Goal: Information Seeking & Learning: Learn about a topic

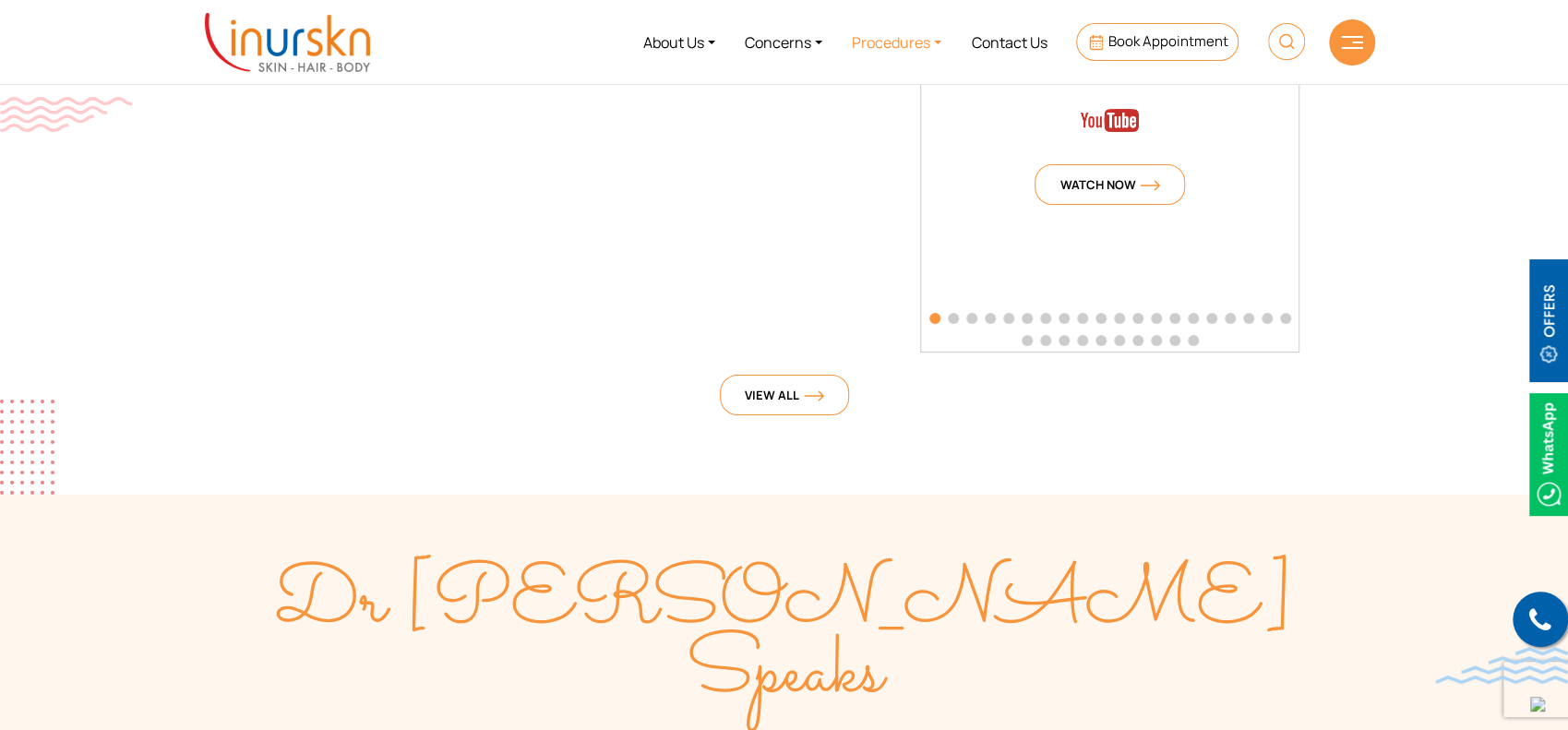
click at [896, 42] on link "Procedures" at bounding box center [896, 42] width 119 height 70
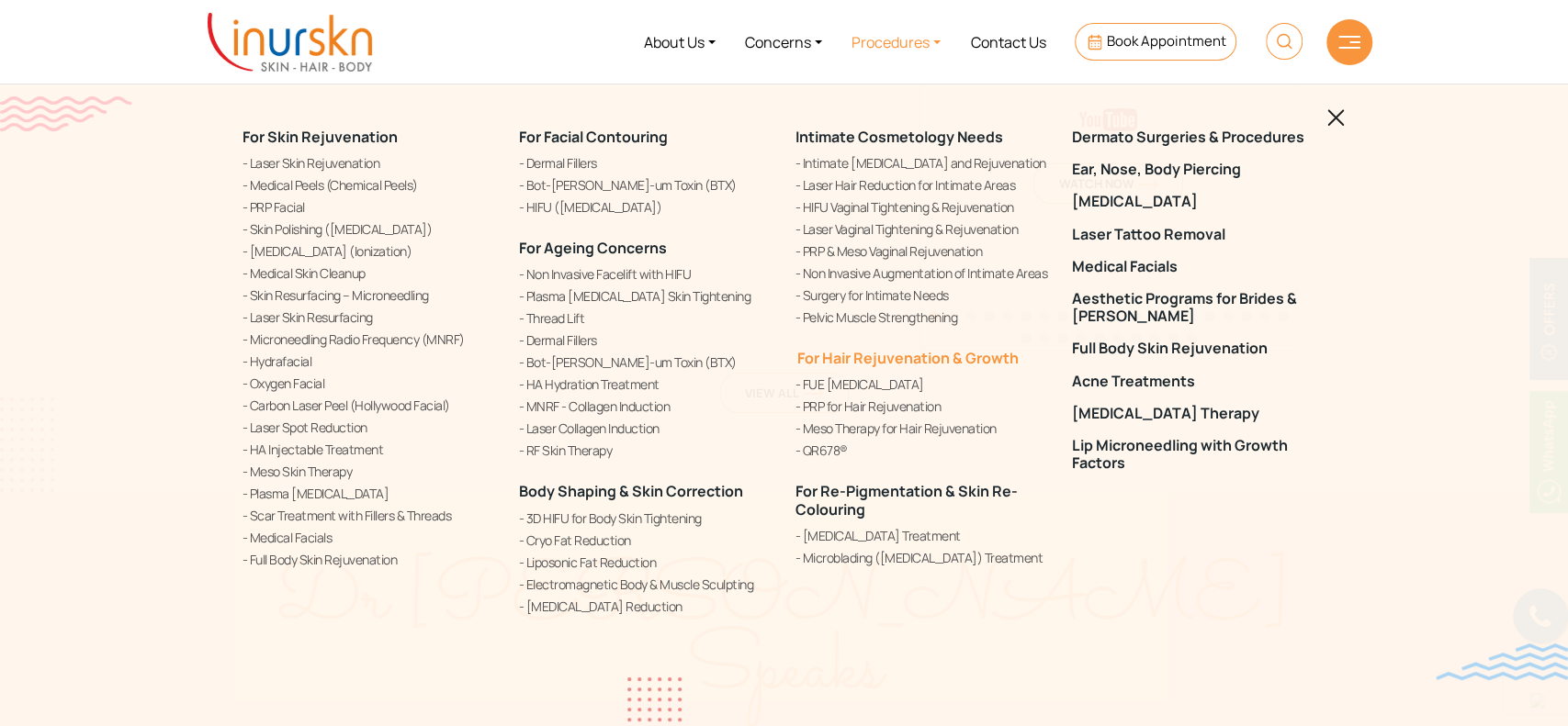
click at [843, 366] on link "For Hair Rejuvenation & Growth" at bounding box center [907, 358] width 223 height 21
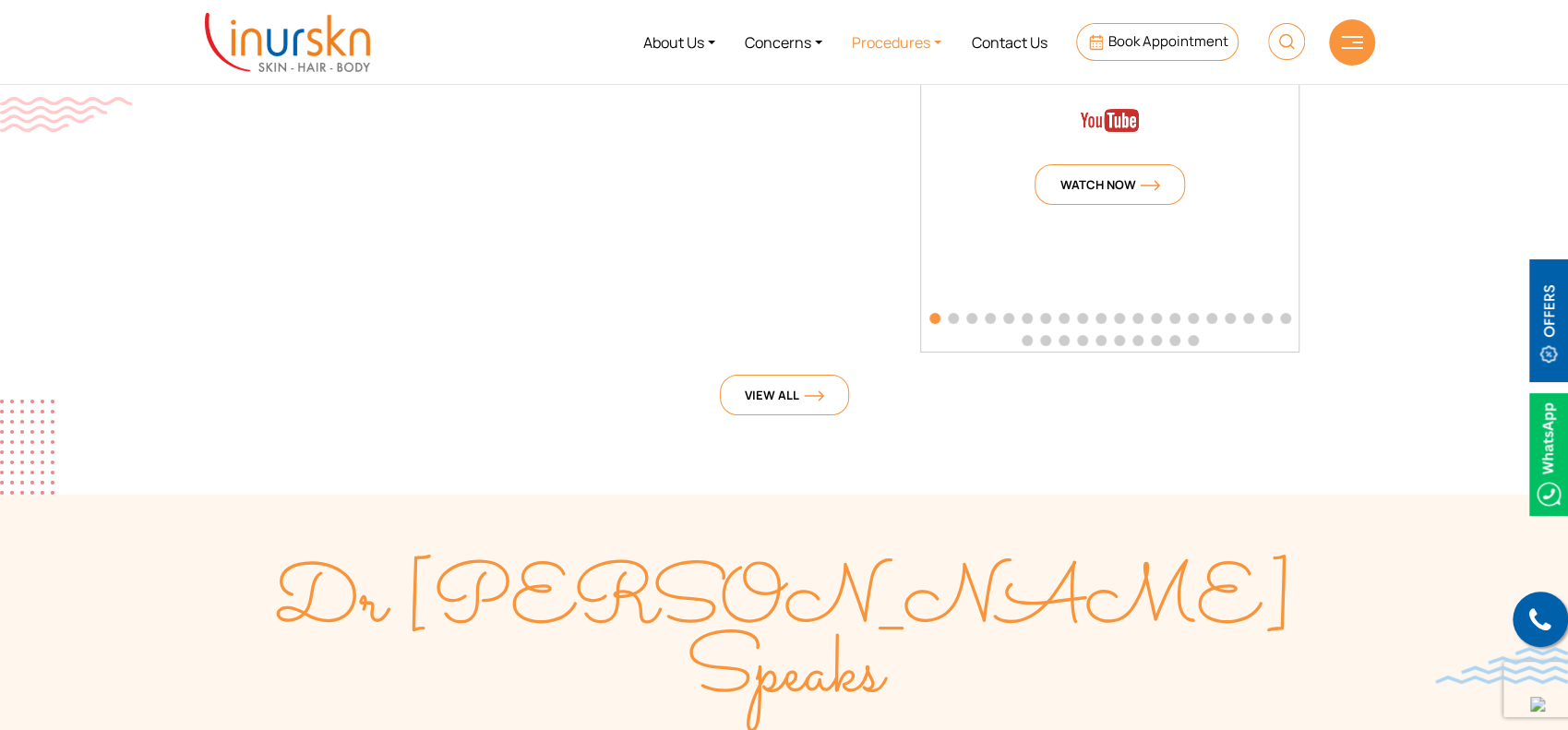
click at [885, 36] on link "Procedures" at bounding box center [896, 42] width 119 height 70
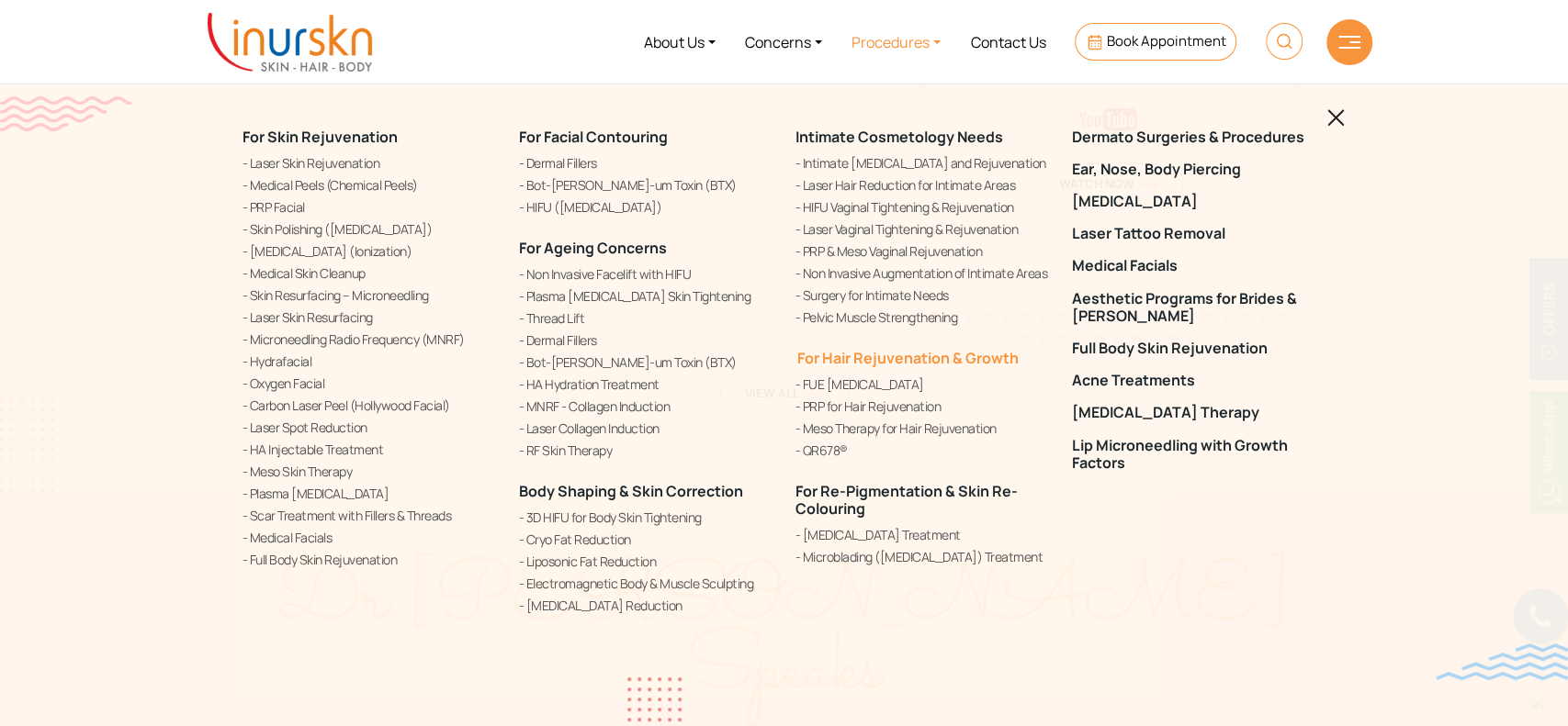
click at [891, 364] on link "For Hair Rejuvenation & Growth" at bounding box center [907, 358] width 223 height 21
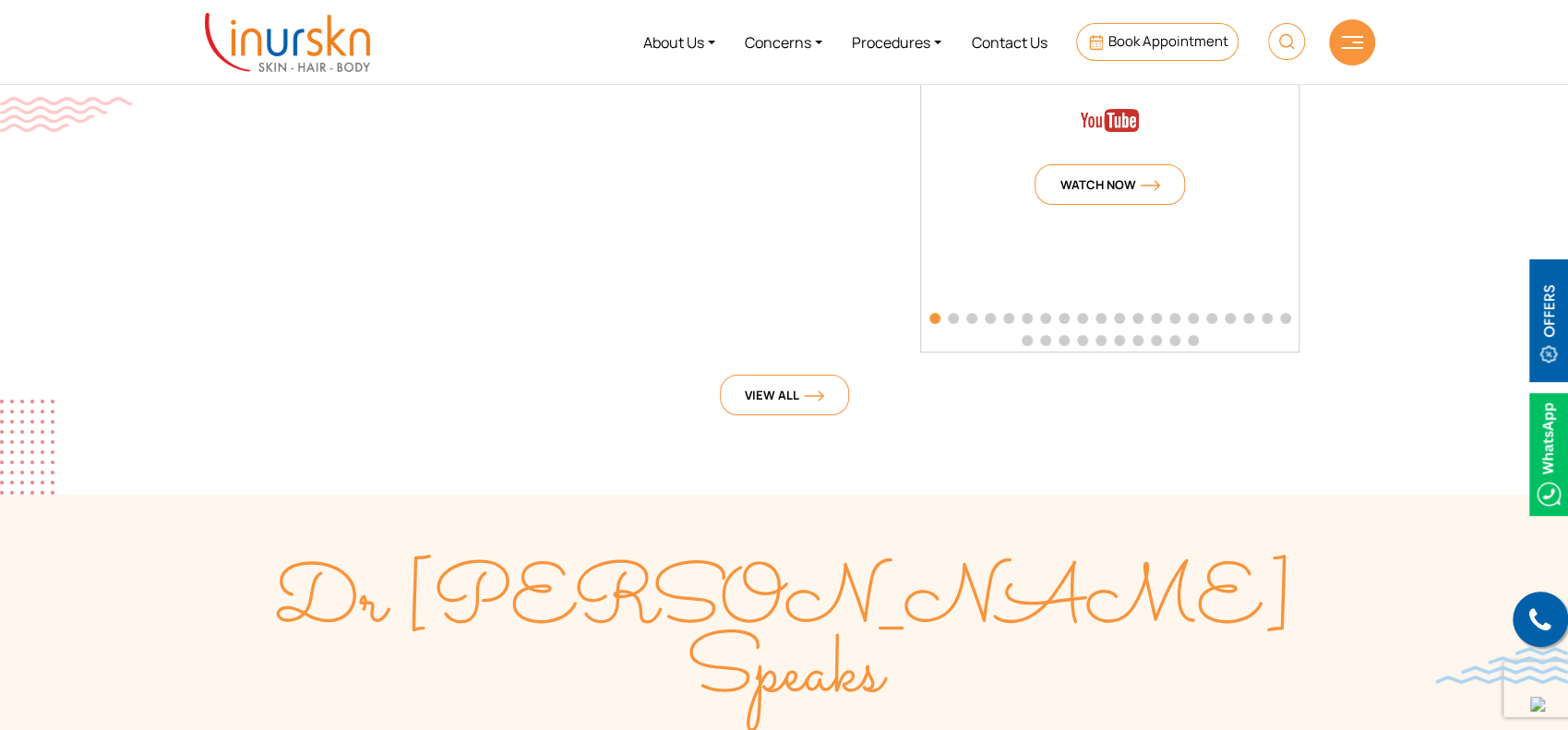
click at [895, 396] on link "For Hair Rejuvenation & Growth" at bounding box center [908, 406] width 224 height 21
click at [922, 41] on link "Procedures" at bounding box center [896, 42] width 119 height 70
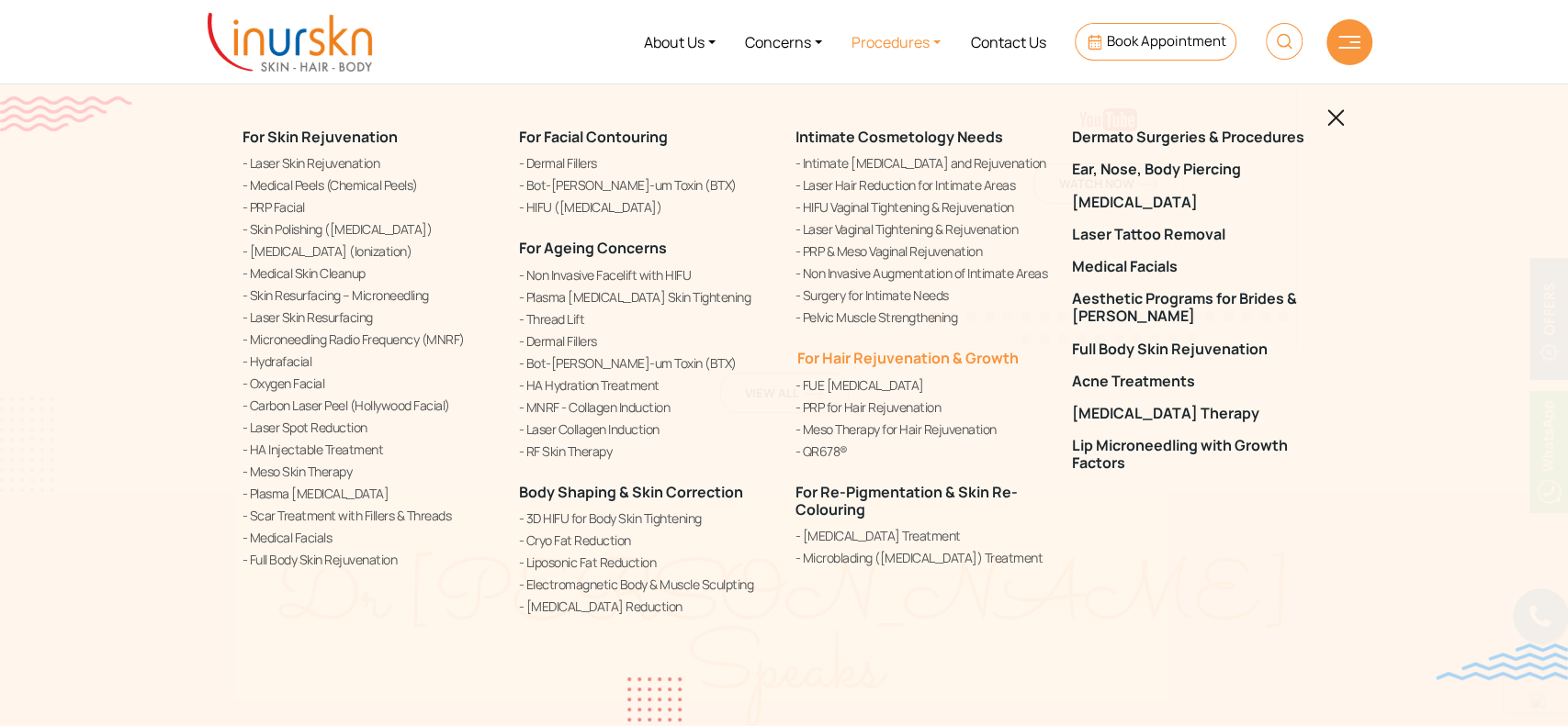
click at [984, 367] on link "For Hair Rejuvenation & Growth" at bounding box center [907, 358] width 223 height 21
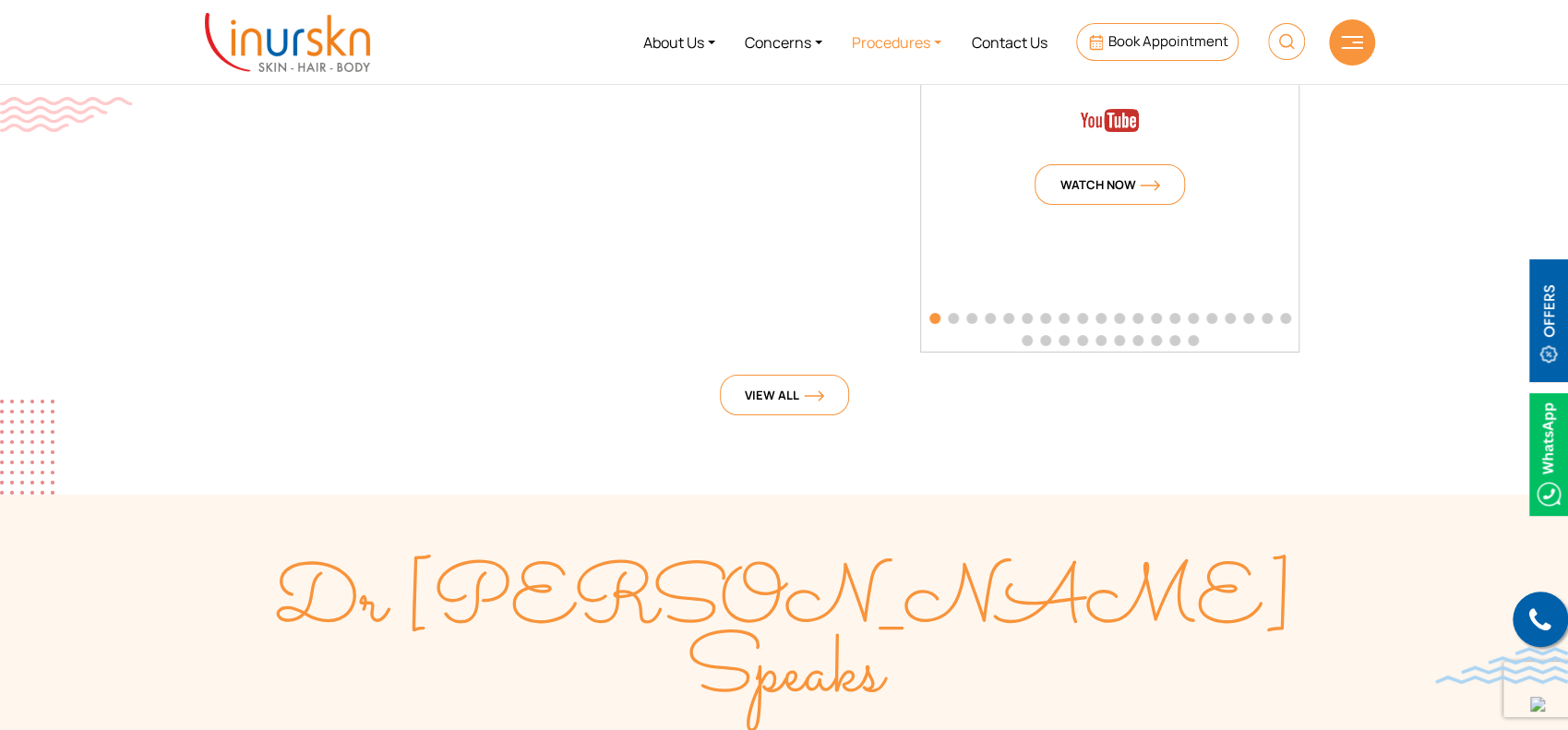
click at [925, 38] on link "Procedures" at bounding box center [896, 42] width 119 height 70
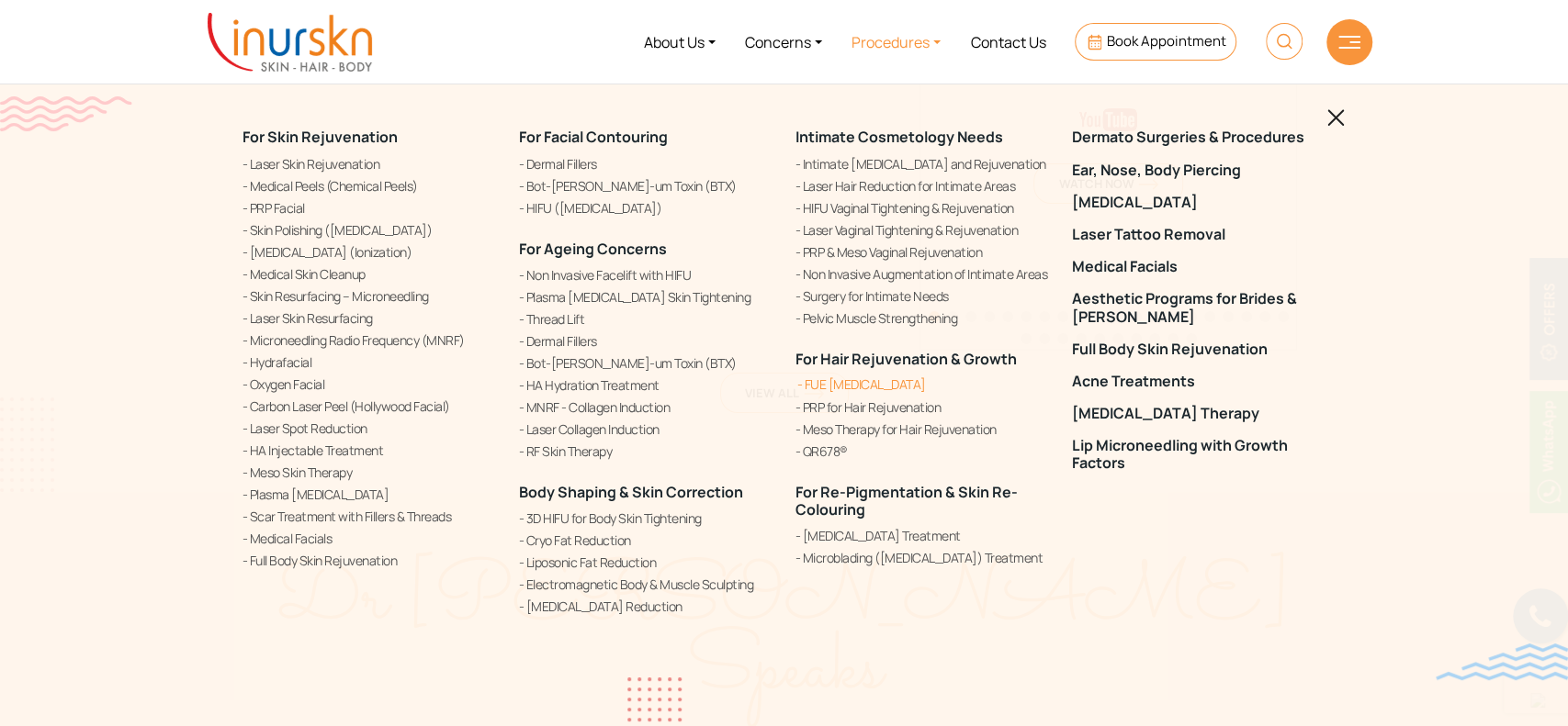
click at [851, 382] on link "FUE [MEDICAL_DATA]" at bounding box center [923, 384] width 255 height 20
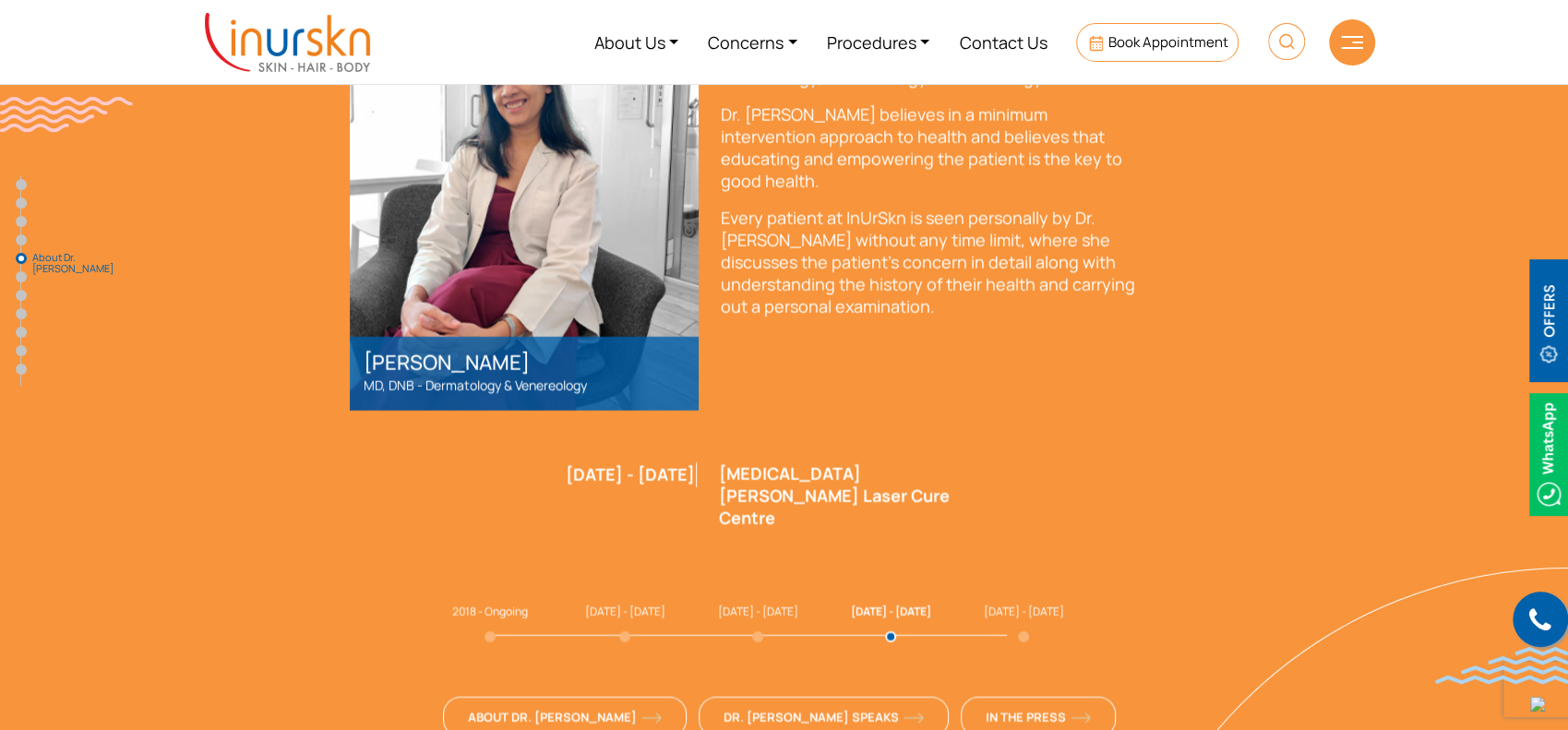
scroll to position [3446, 0]
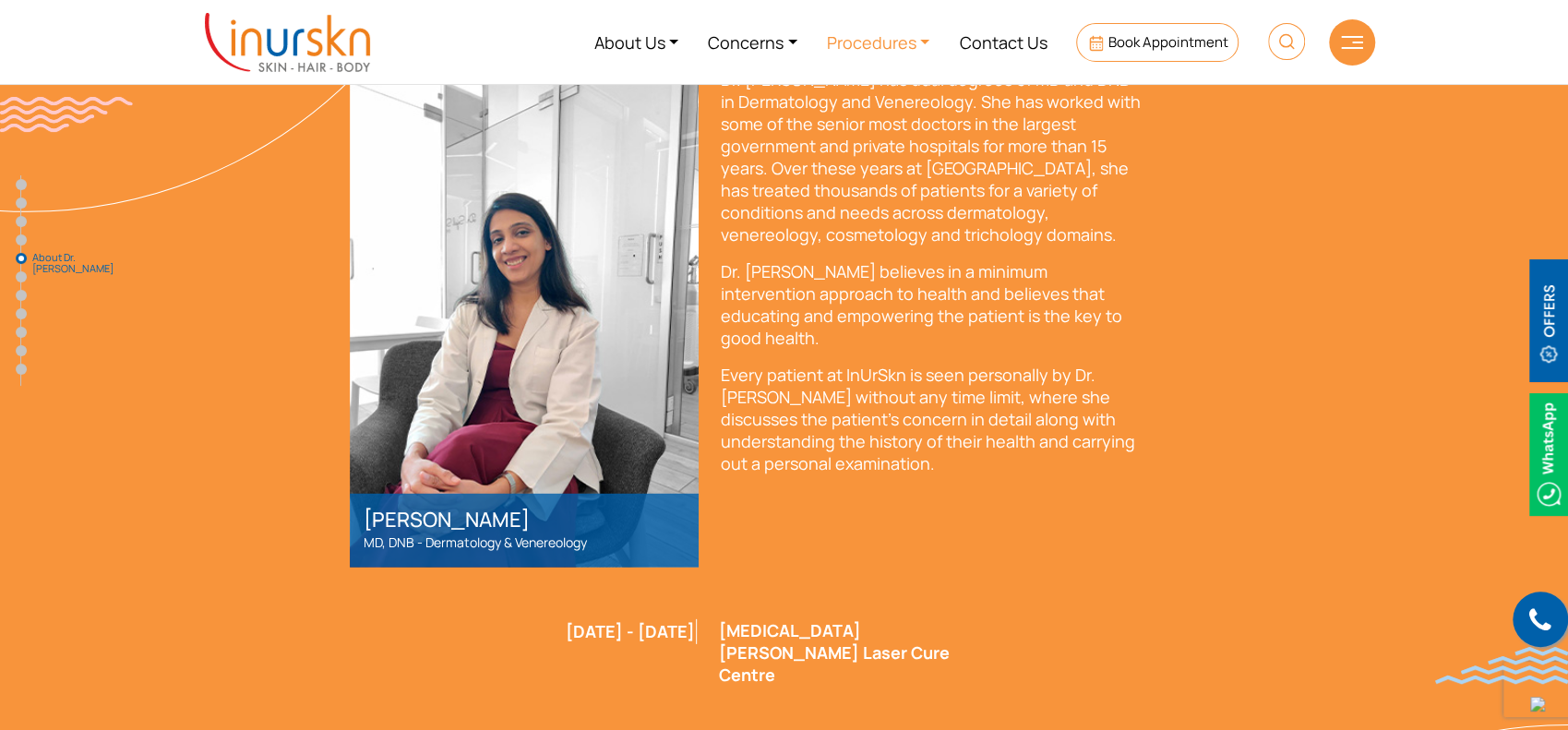
click at [903, 56] on link "Procedures" at bounding box center [879, 42] width 133 height 70
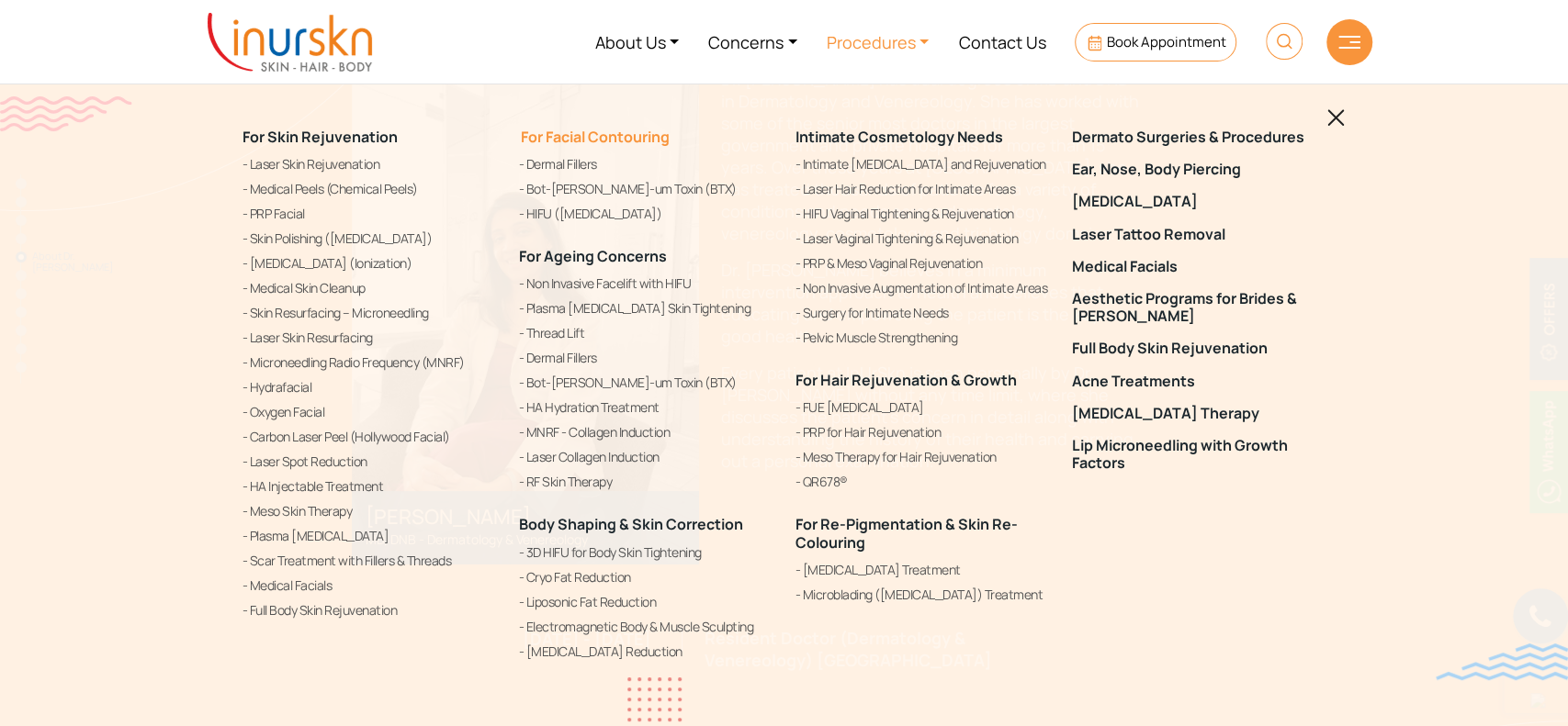
click at [540, 137] on link "For Facial Contouring" at bounding box center [593, 137] width 151 height 21
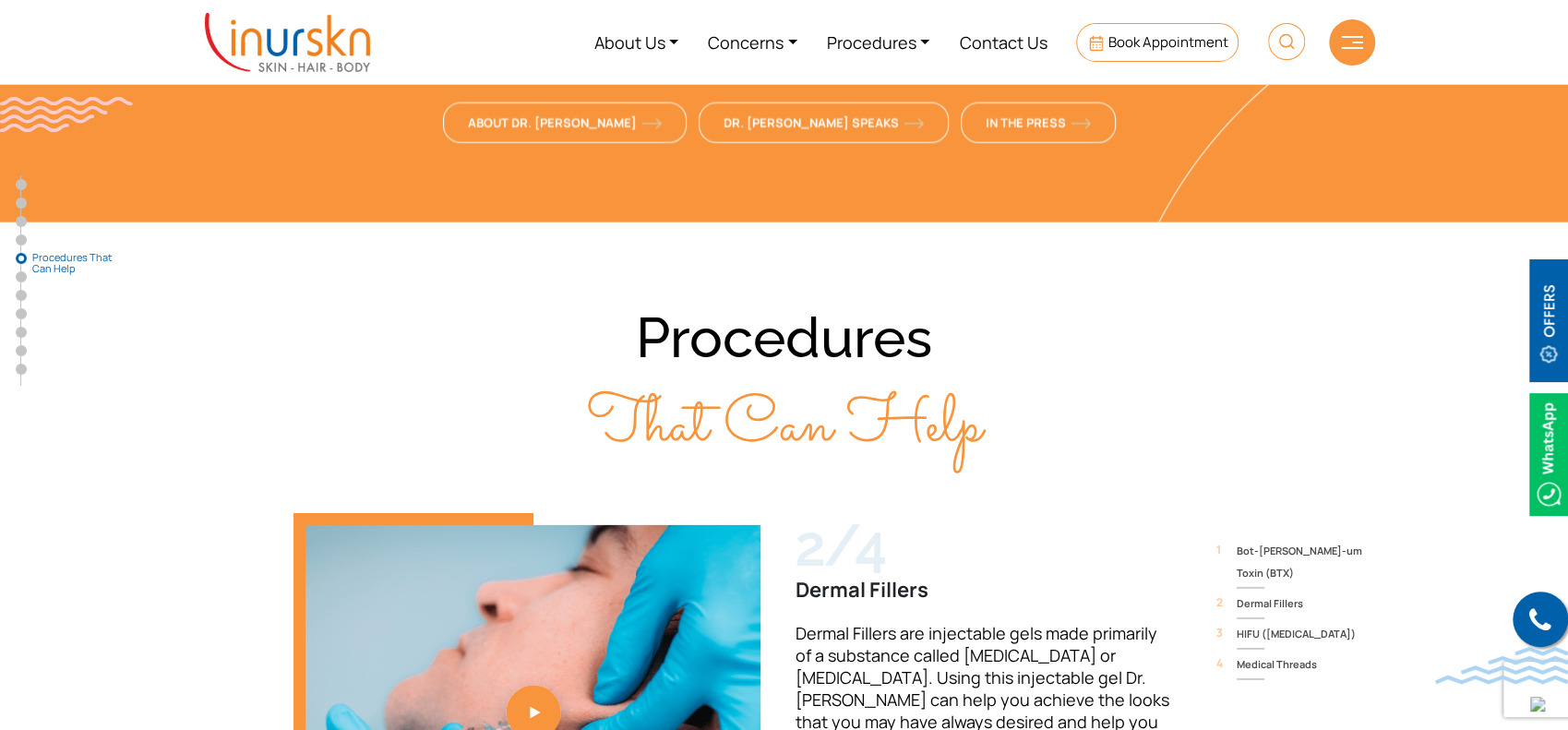
scroll to position [3938, 0]
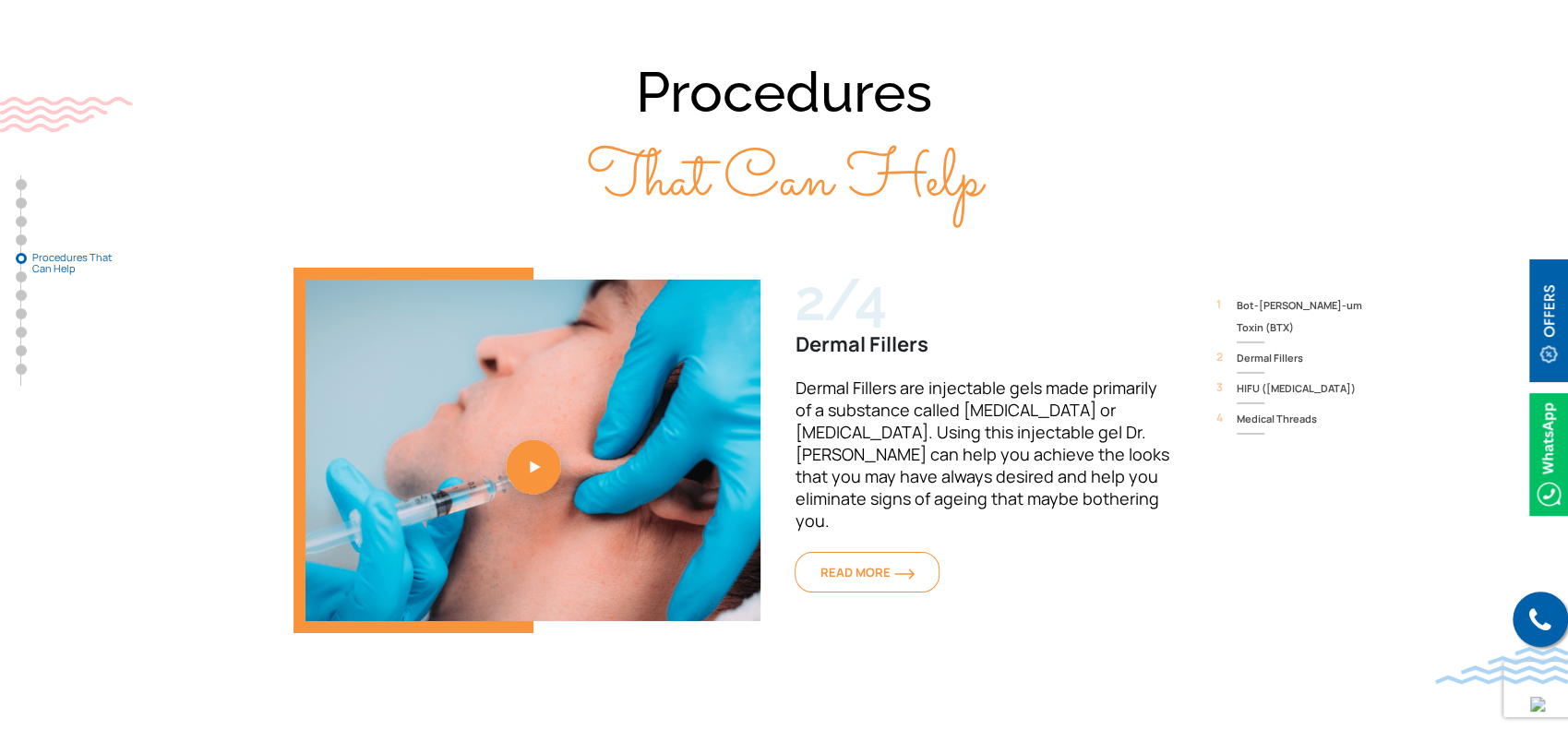
click at [1269, 294] on span "Bot-[PERSON_NAME]-um Toxin (BTX)" at bounding box center [1306, 316] width 138 height 44
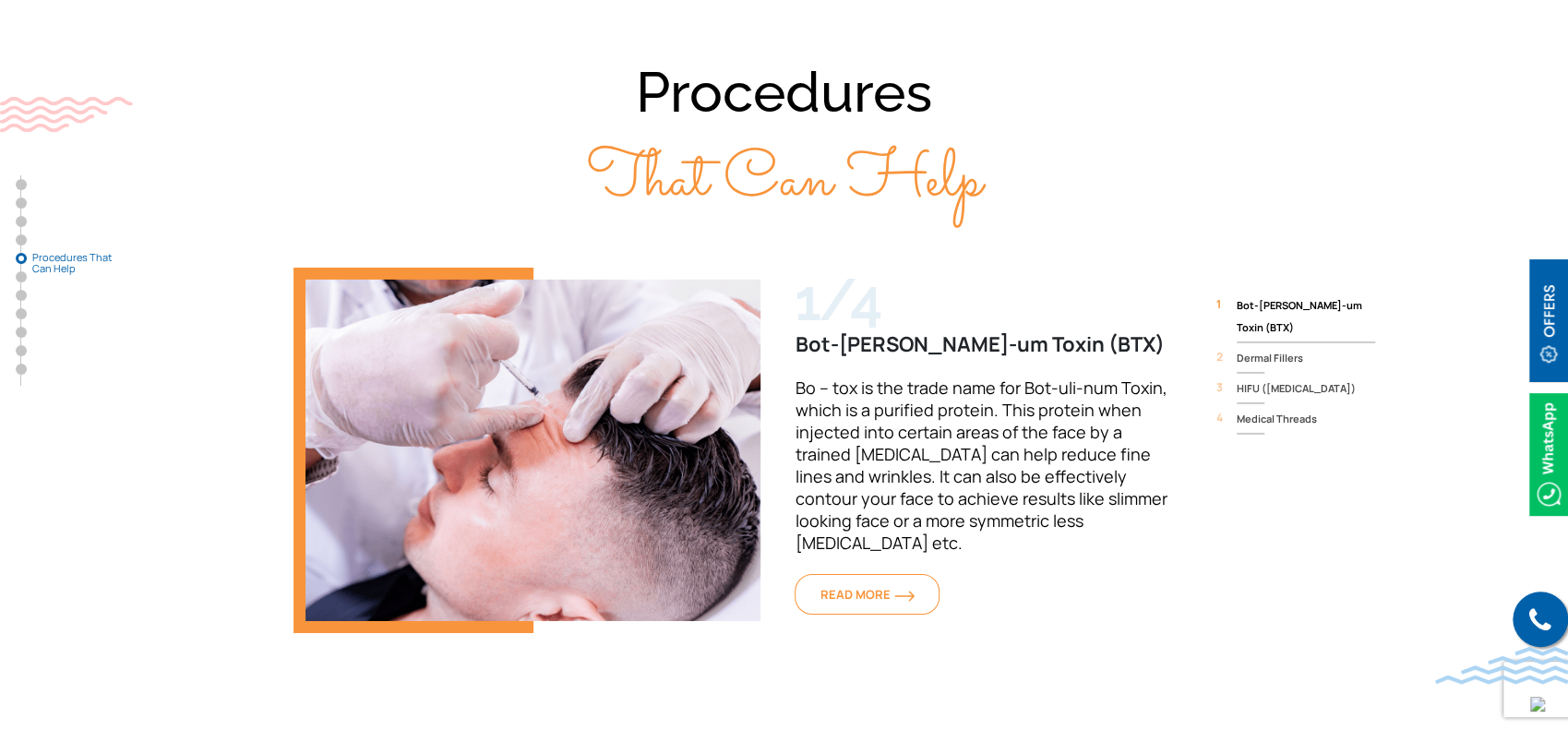
click at [1266, 186] on ol "1 Bot-[PERSON_NAME]-um Toxin (BTX) 2 Dermal Fillers 3 HIFU ([MEDICAL_DATA]) 4 M…" at bounding box center [1306, 367] width 138 height 632
click at [1265, 347] on span "Dermal Fillers" at bounding box center [1306, 358] width 138 height 23
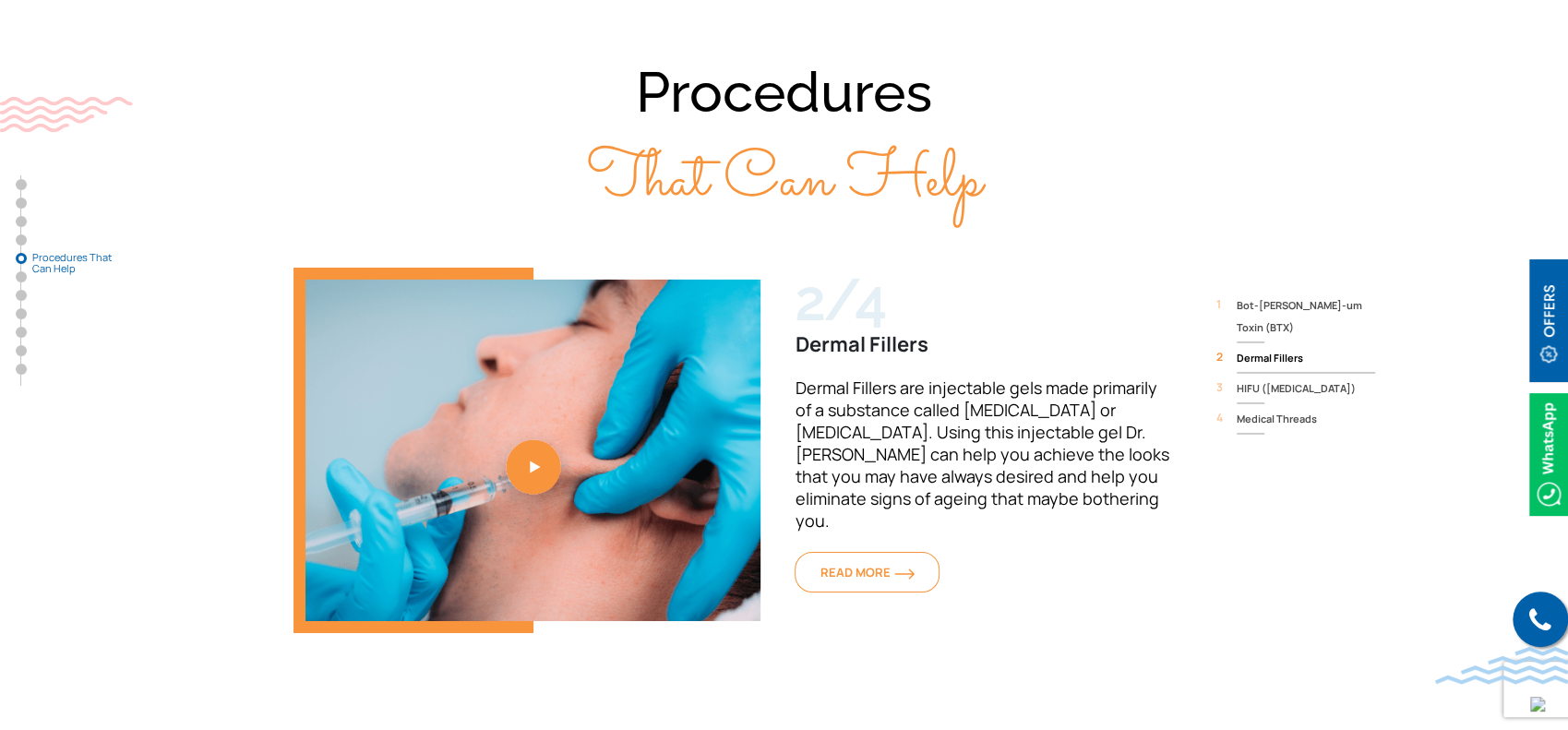
click at [1264, 377] on span "HIFU ([MEDICAL_DATA])" at bounding box center [1306, 389] width 138 height 23
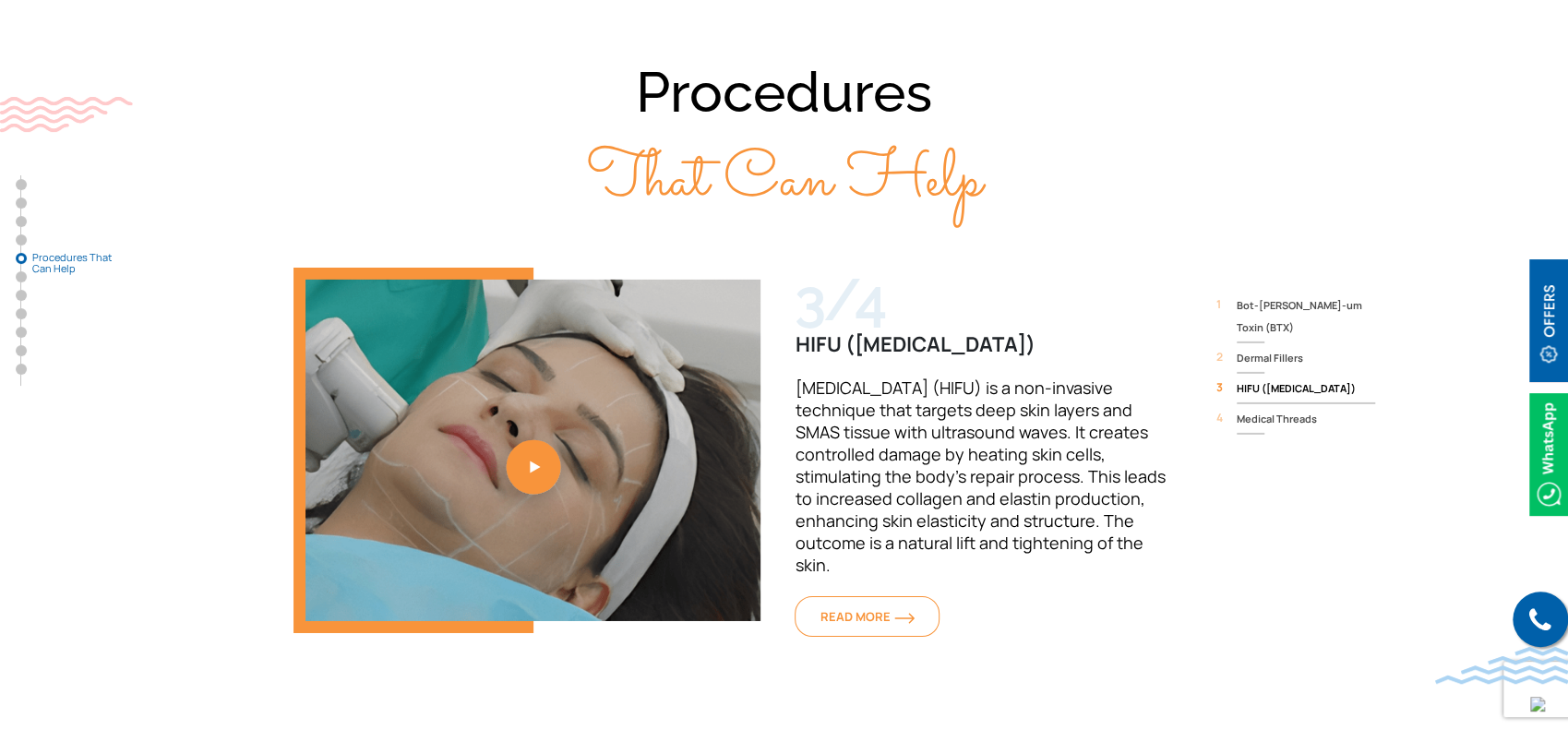
click at [1262, 377] on span "HIFU ([MEDICAL_DATA])" at bounding box center [1306, 389] width 138 height 23
click at [1256, 408] on span "Medical Threads" at bounding box center [1306, 420] width 138 height 23
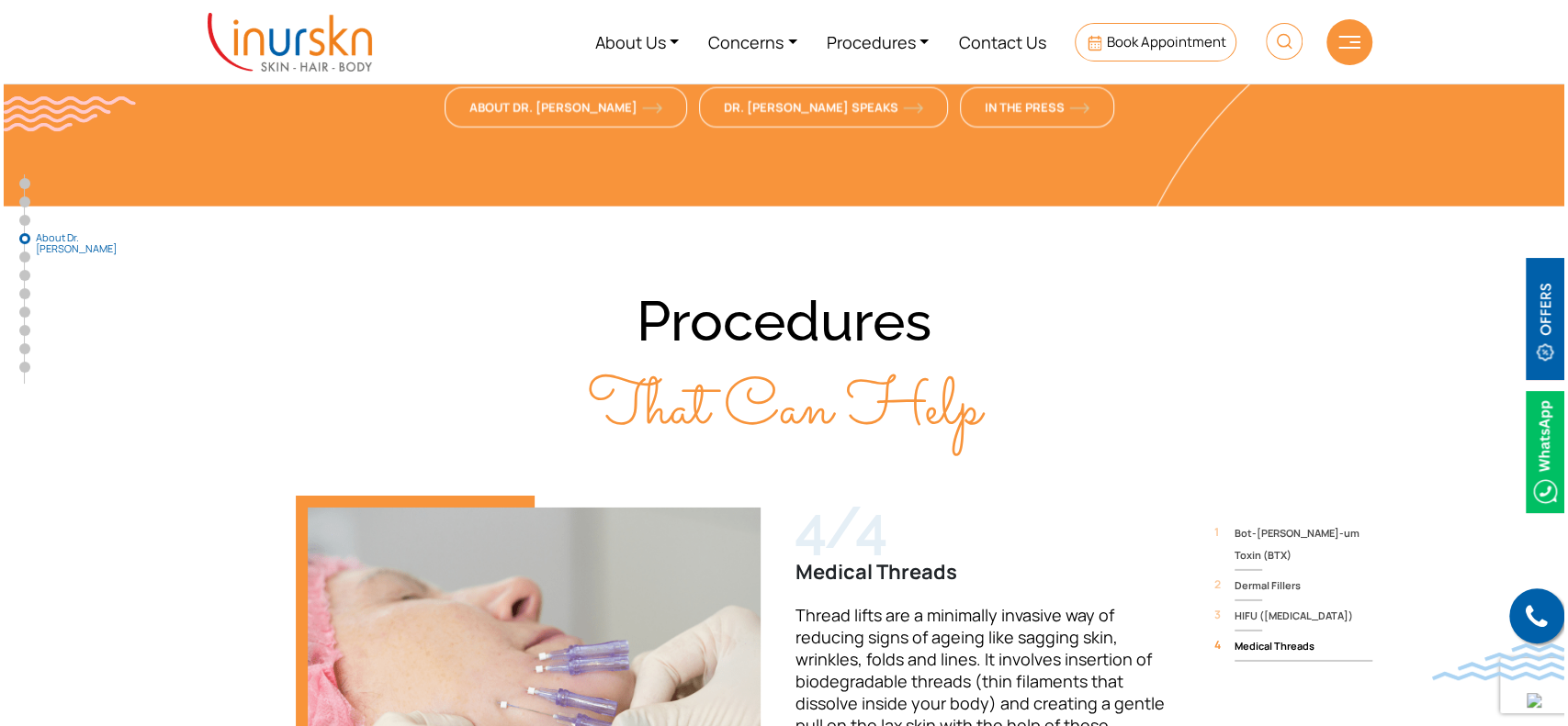
scroll to position [3550, 0]
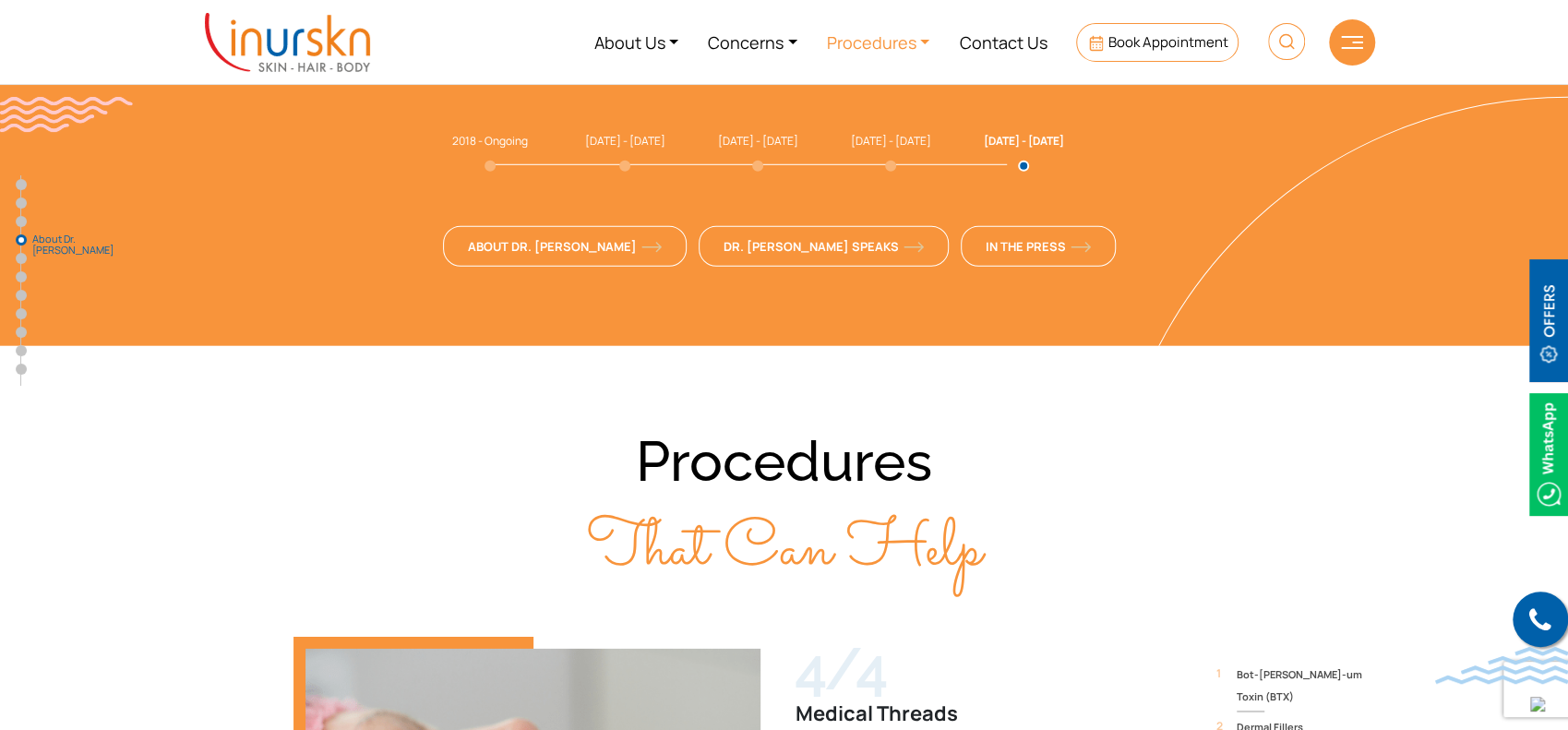
click at [895, 40] on link "Procedures" at bounding box center [879, 42] width 133 height 70
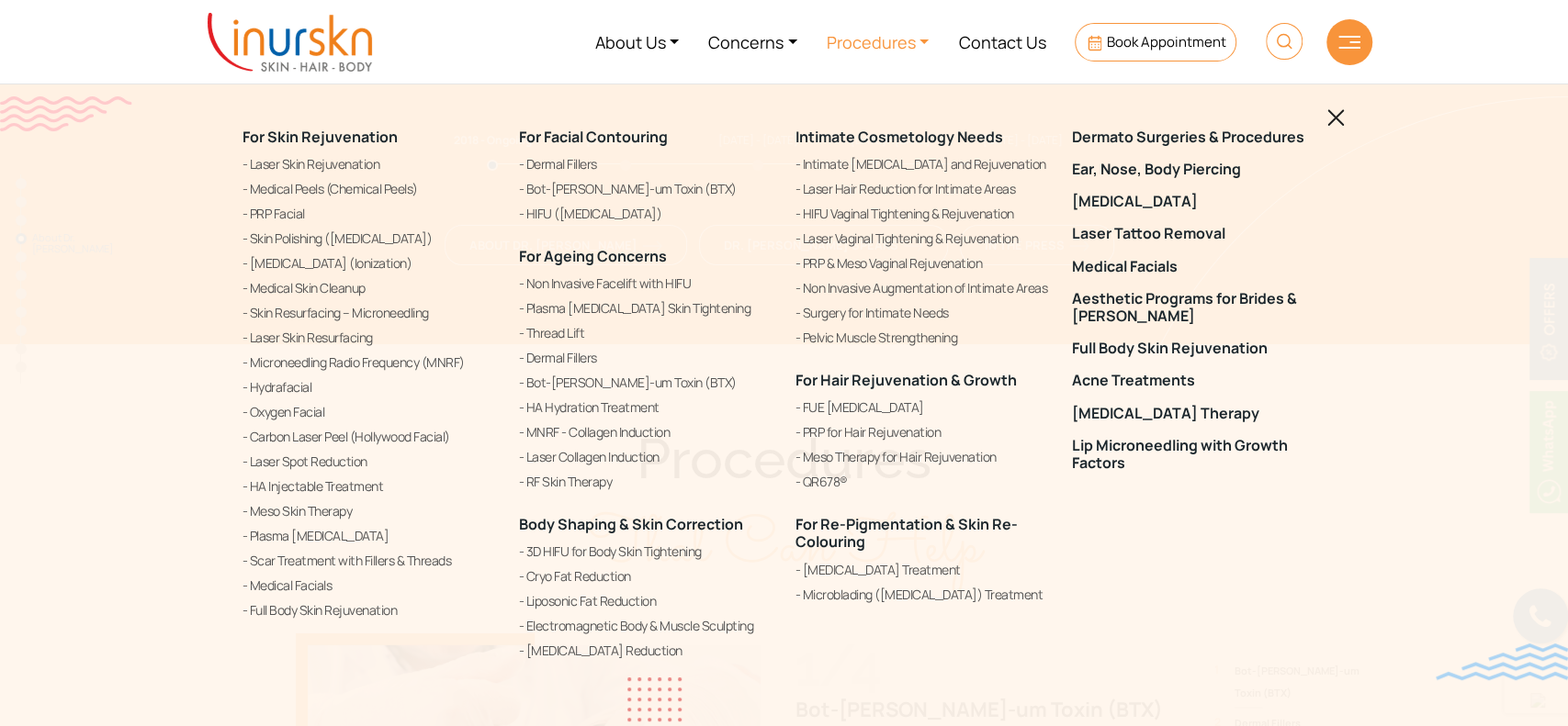
click at [916, 51] on link "Procedures" at bounding box center [877, 42] width 132 height 69
